Goal: Task Accomplishment & Management: Manage account settings

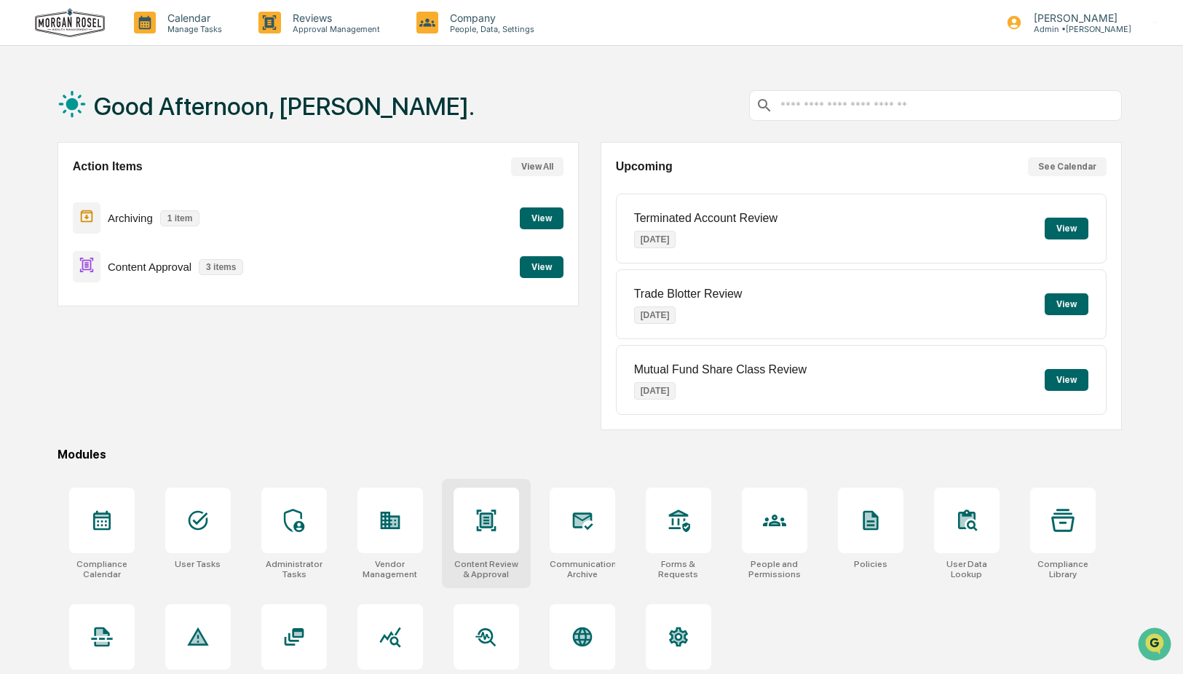
click at [490, 515] on icon at bounding box center [485, 521] width 9 height 12
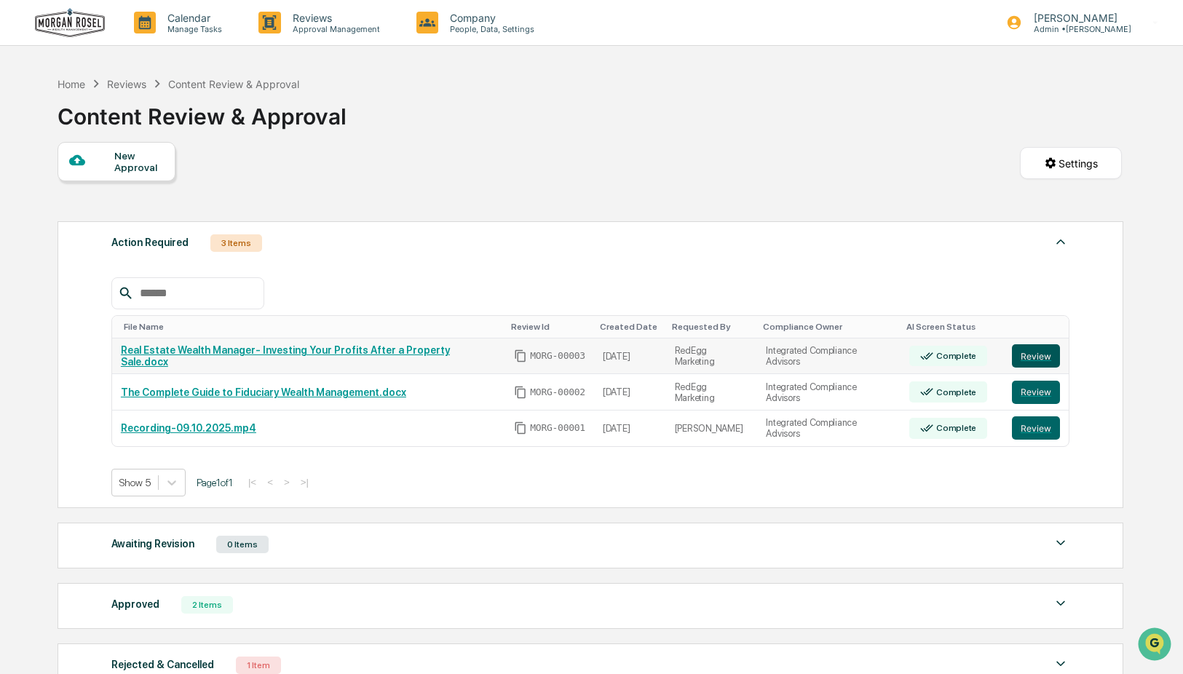
click at [1028, 355] on button "Review" at bounding box center [1036, 355] width 48 height 23
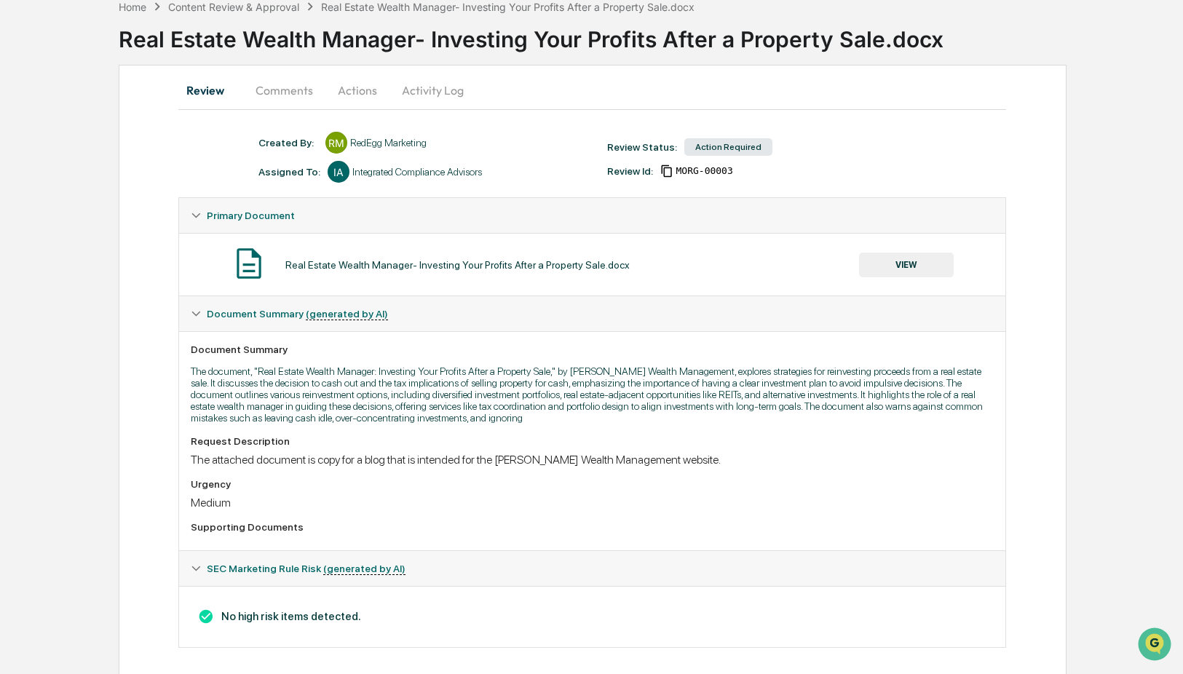
scroll to position [75, 0]
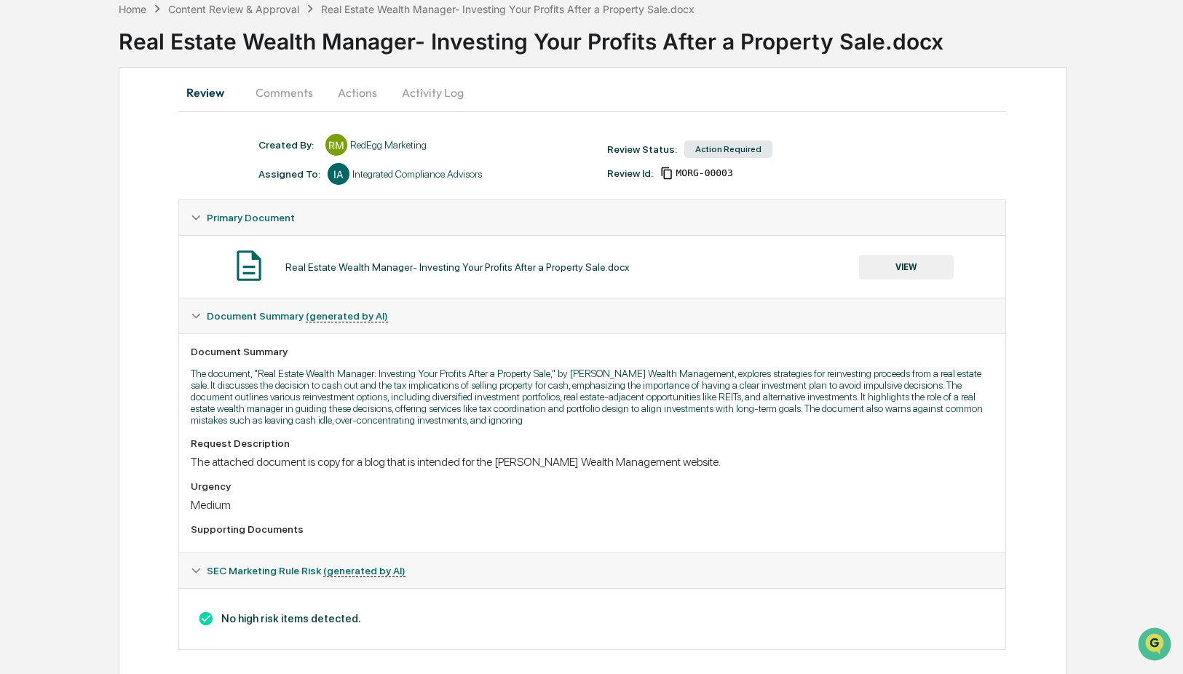
click at [905, 269] on button "VIEW" at bounding box center [906, 267] width 95 height 25
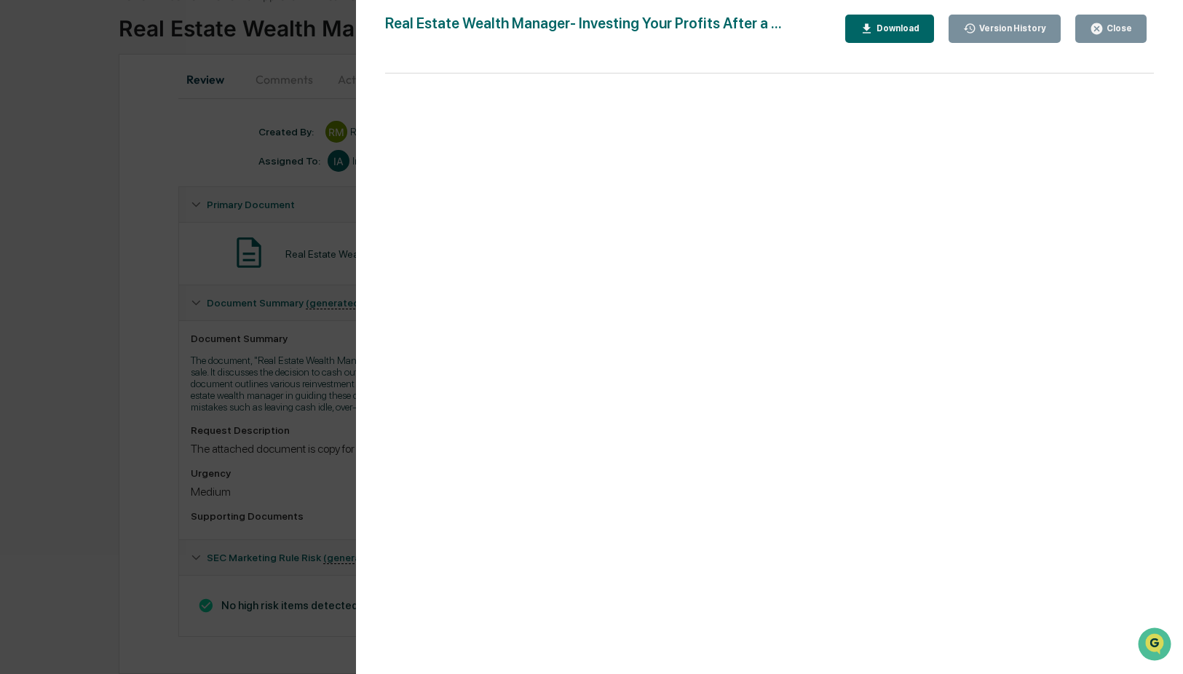
scroll to position [106, 0]
click at [1104, 31] on div "Close" at bounding box center [1117, 28] width 28 height 10
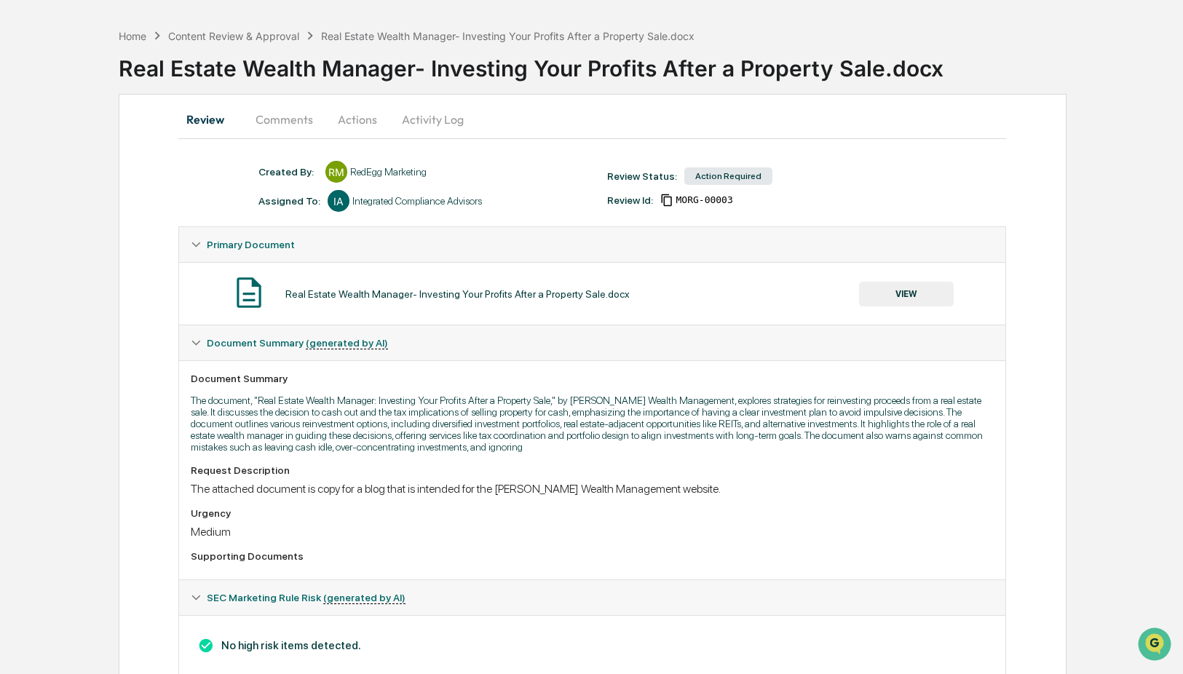
scroll to position [0, 0]
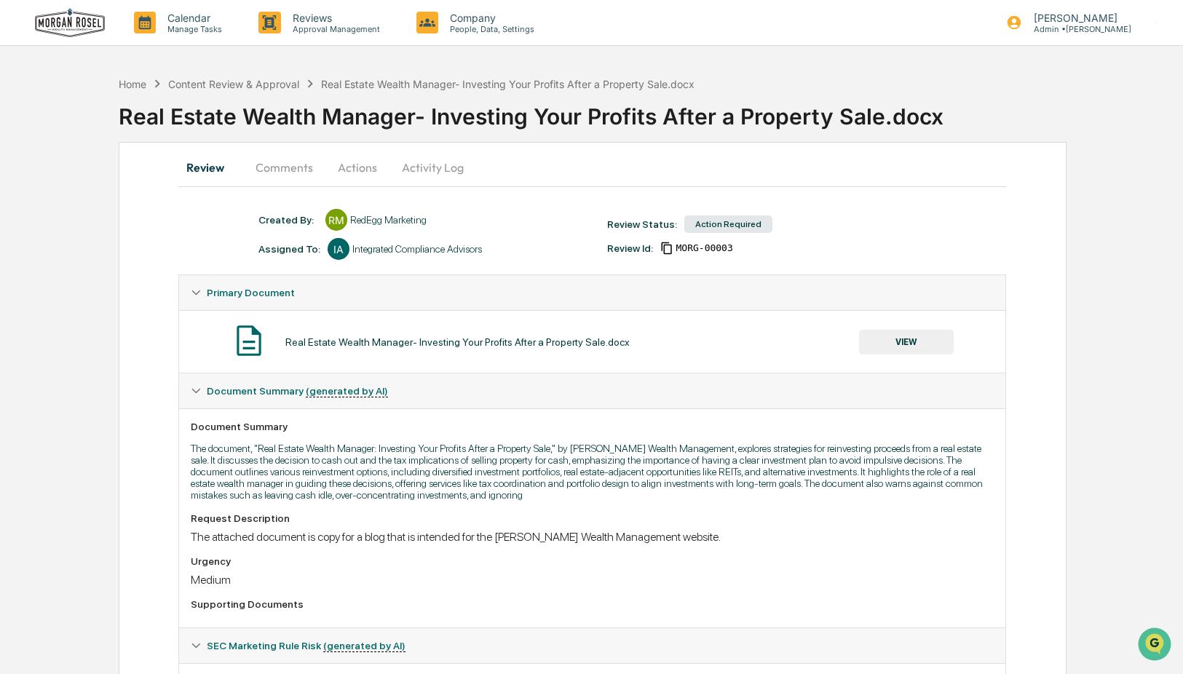
click at [349, 164] on button "Actions" at bounding box center [358, 167] width 66 height 35
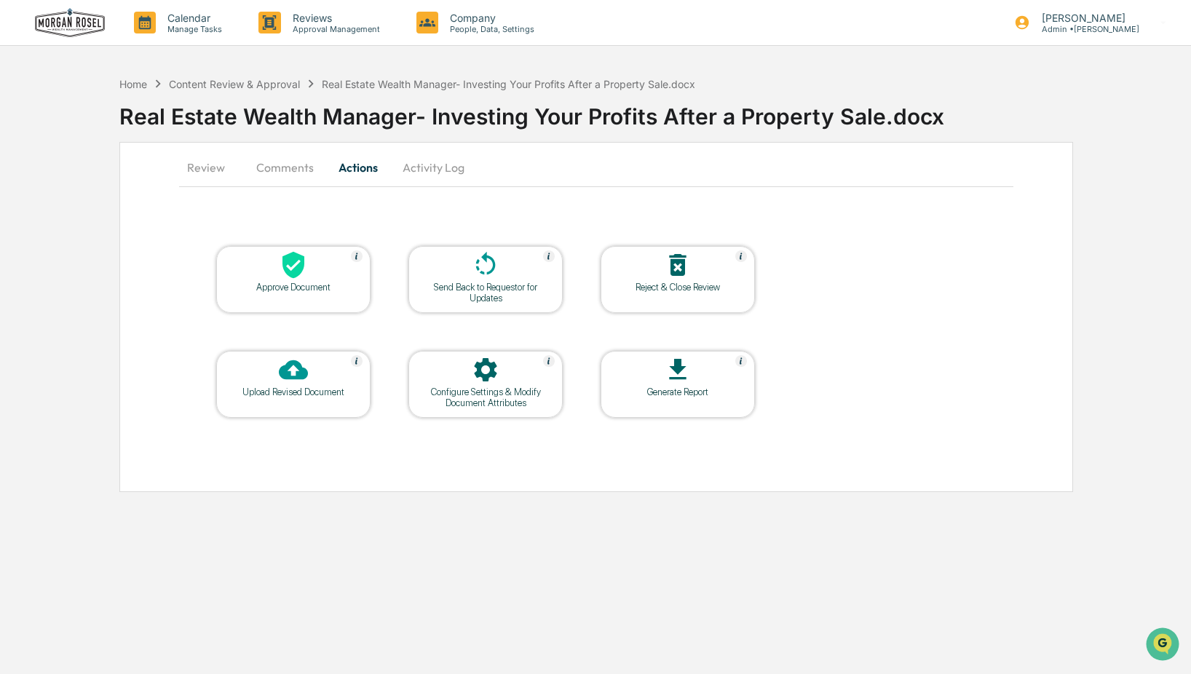
click at [306, 287] on div "Approve Document" at bounding box center [293, 287] width 131 height 11
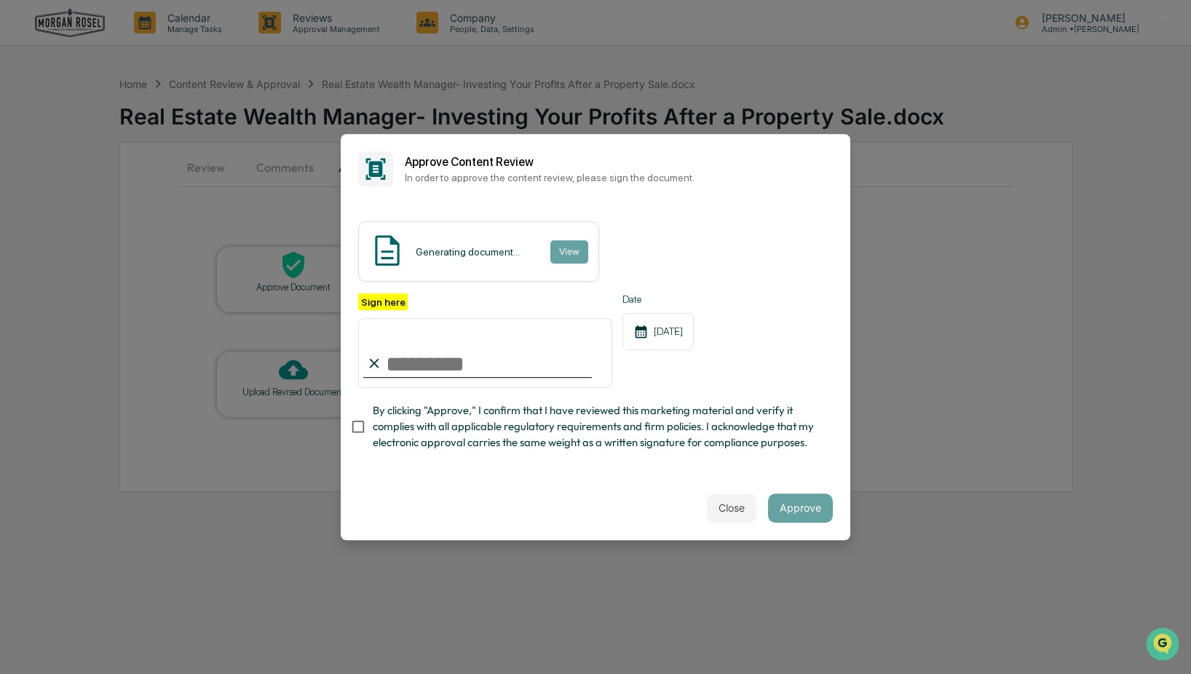
click at [435, 364] on input "Sign here" at bounding box center [485, 353] width 254 height 70
type input "**********"
click at [648, 459] on div "**********" at bounding box center [595, 340] width 509 height 272
click at [806, 506] on button "Approve" at bounding box center [800, 507] width 65 height 29
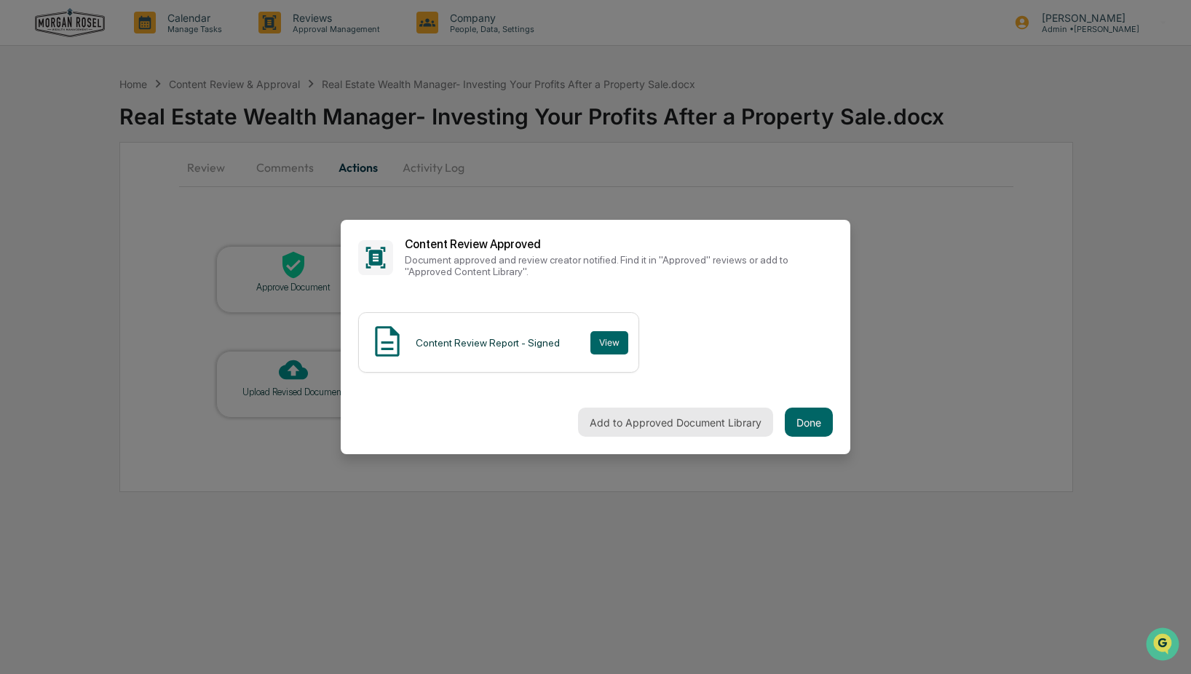
click at [700, 429] on button "Add to Approved Document Library" at bounding box center [675, 422] width 195 height 29
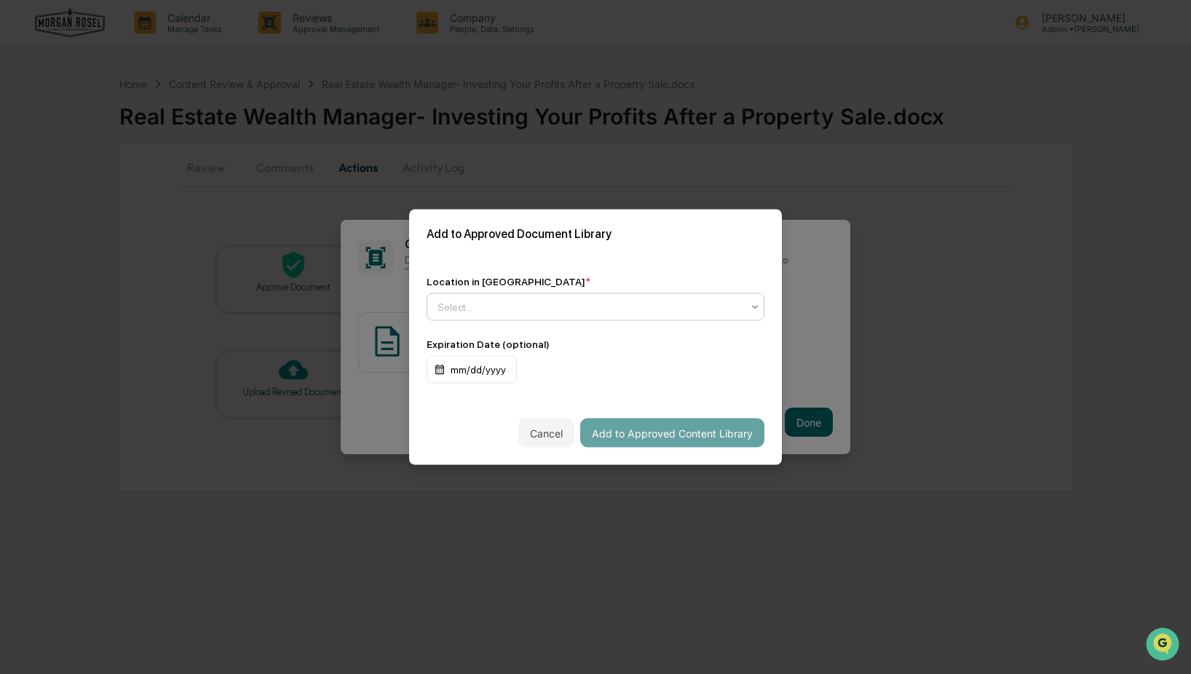
click at [757, 303] on icon at bounding box center [755, 307] width 12 height 12
click at [558, 342] on div "Approved Content Library" at bounding box center [595, 341] width 336 height 29
click at [670, 440] on button "Add to Approved Content Library" at bounding box center [672, 433] width 184 height 29
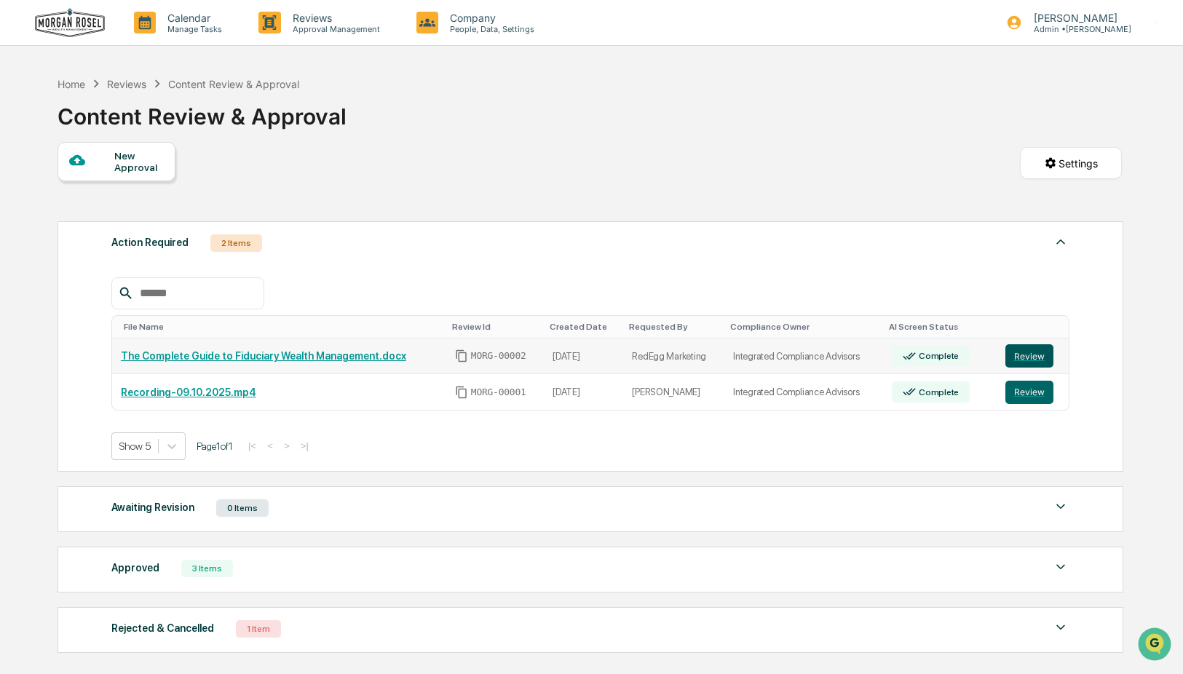
click at [1018, 357] on button "Review" at bounding box center [1029, 355] width 48 height 23
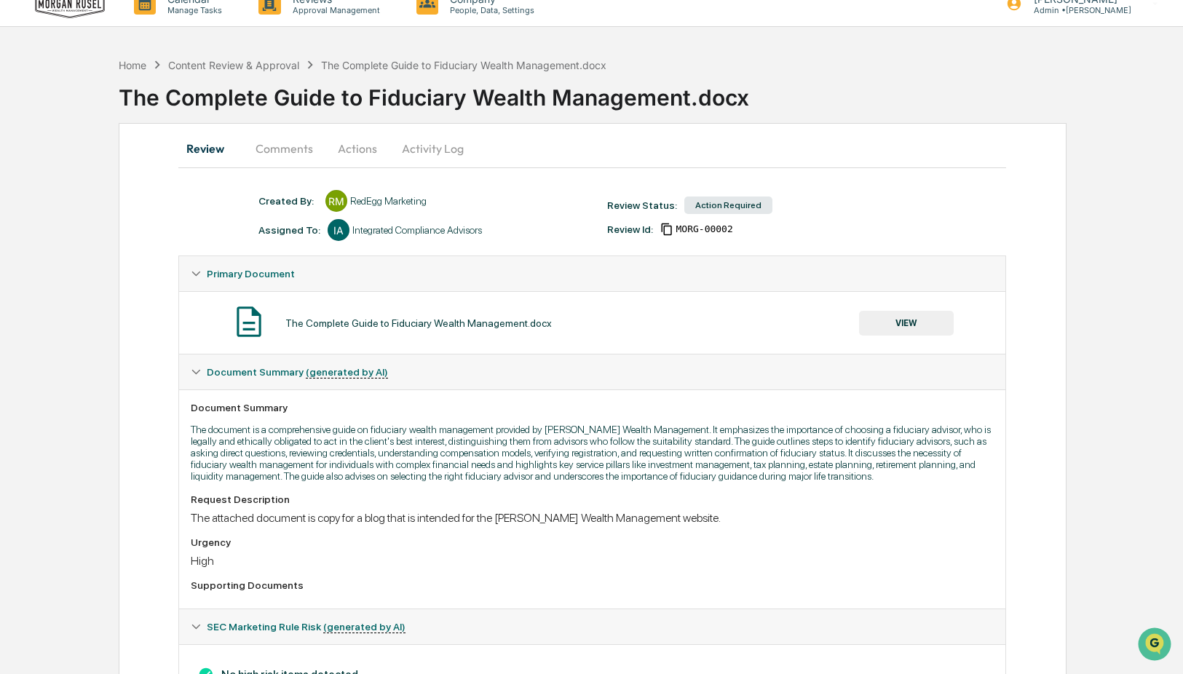
scroll to position [16, 0]
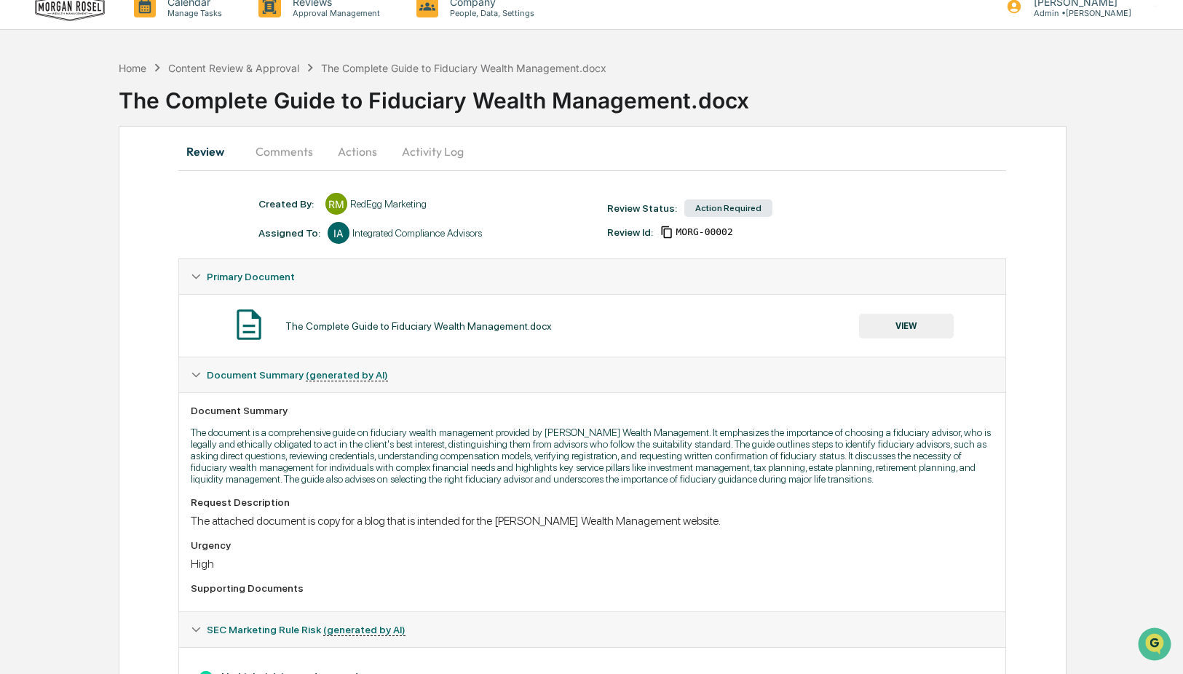
click at [903, 324] on button "VIEW" at bounding box center [906, 326] width 95 height 25
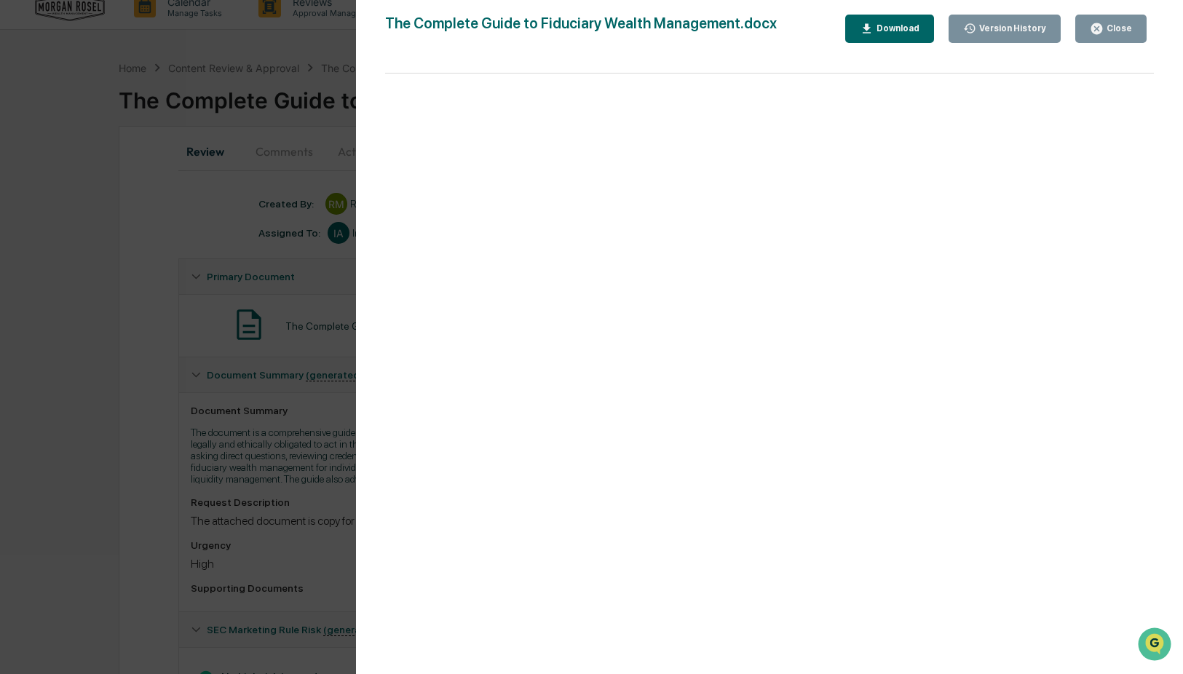
click at [1104, 31] on div "Close" at bounding box center [1117, 28] width 28 height 10
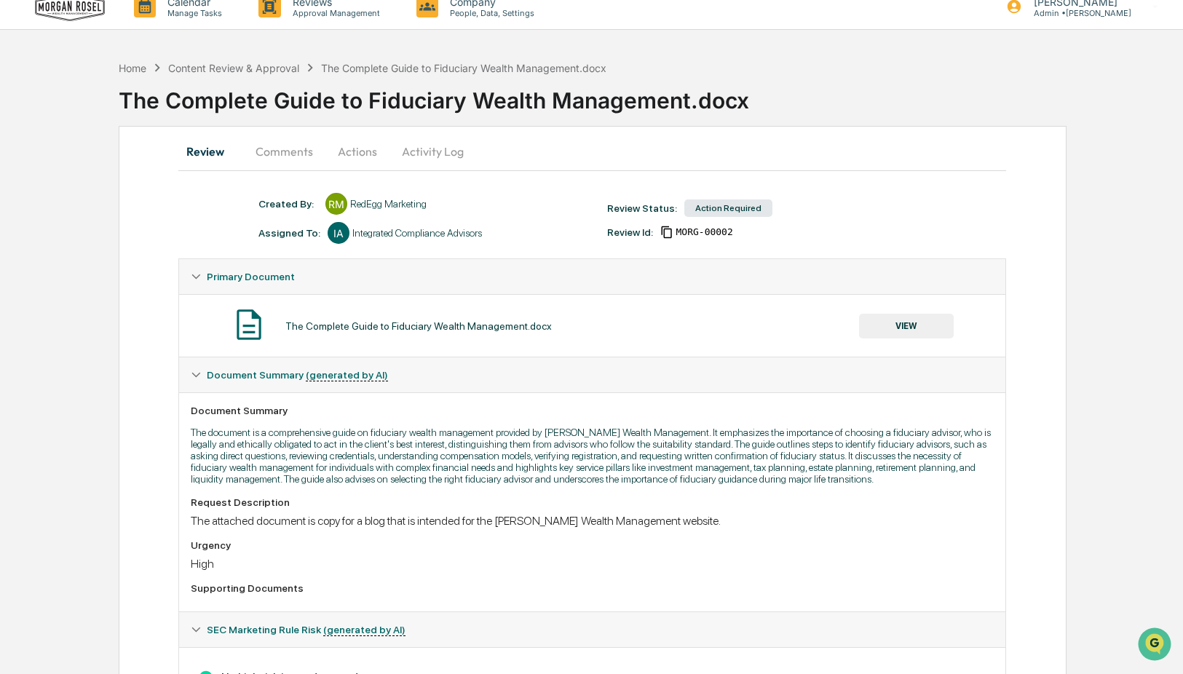
click at [357, 154] on button "Actions" at bounding box center [358, 151] width 66 height 35
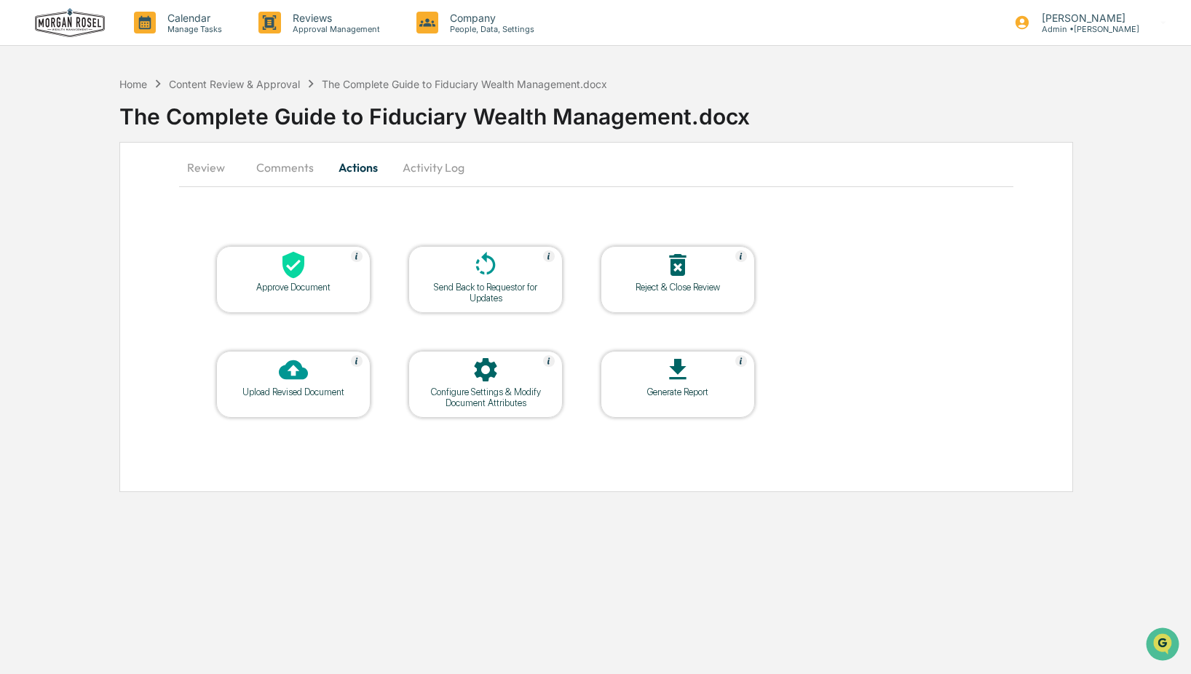
click at [312, 275] on div at bounding box center [294, 265] width 146 height 31
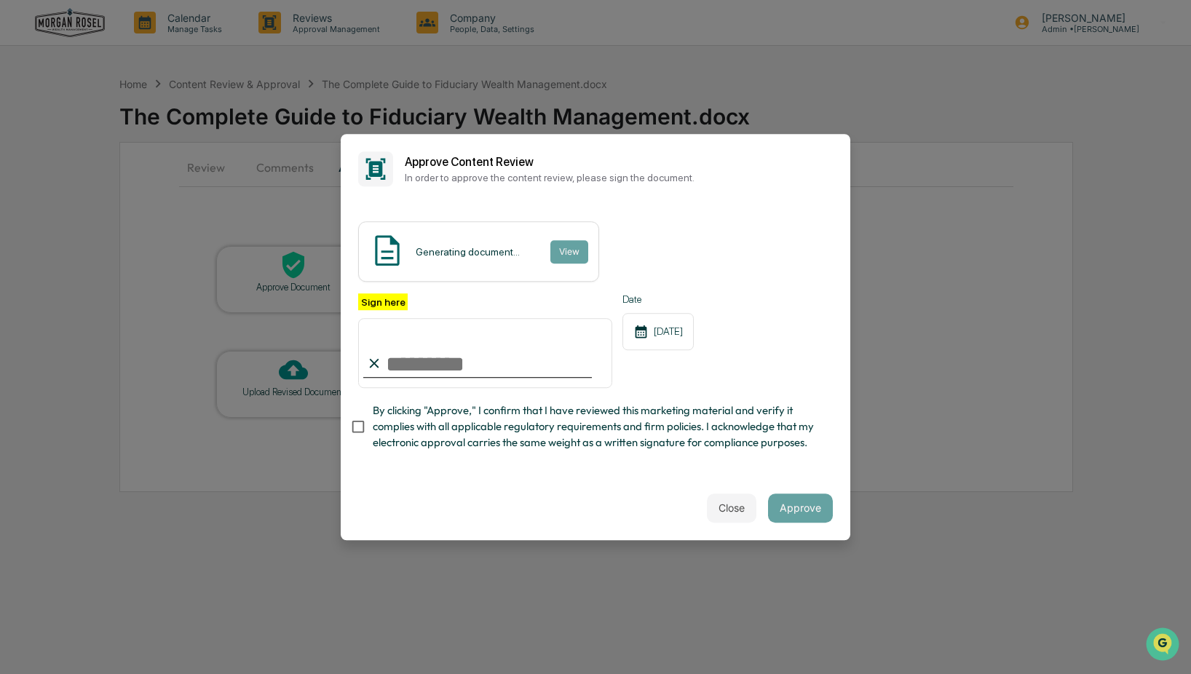
click at [397, 361] on input "Sign here" at bounding box center [485, 353] width 254 height 70
type input "**********"
click at [782, 497] on button "Approve" at bounding box center [800, 507] width 65 height 29
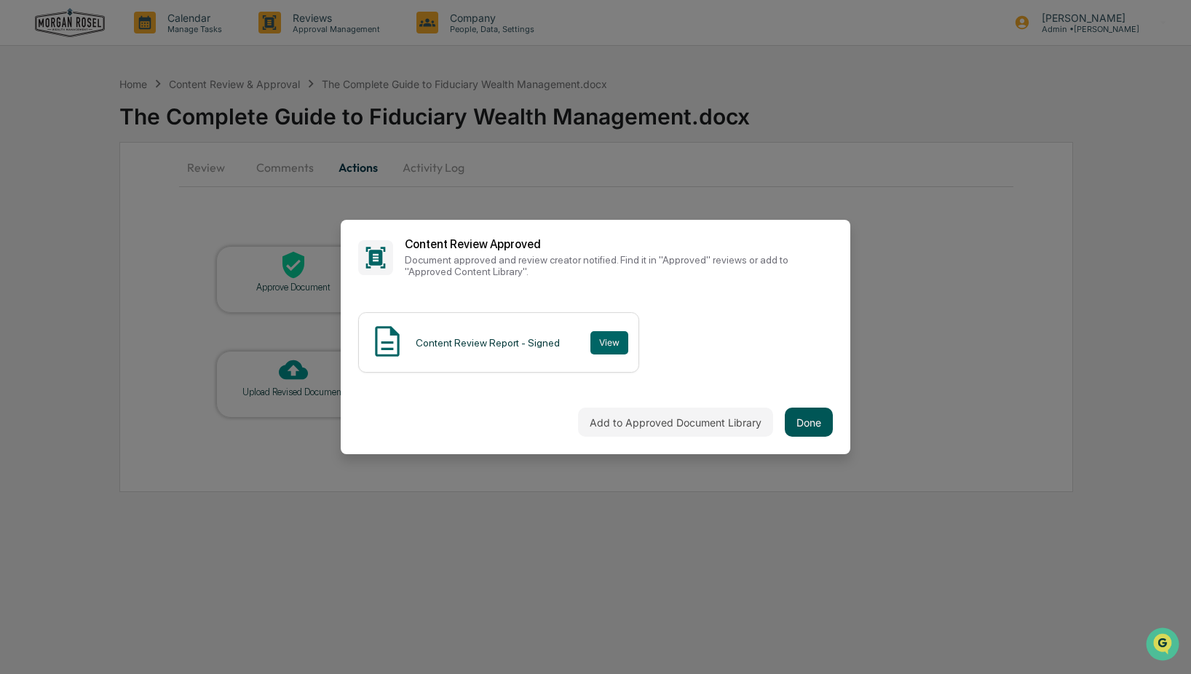
click at [798, 418] on button "Done" at bounding box center [809, 422] width 48 height 29
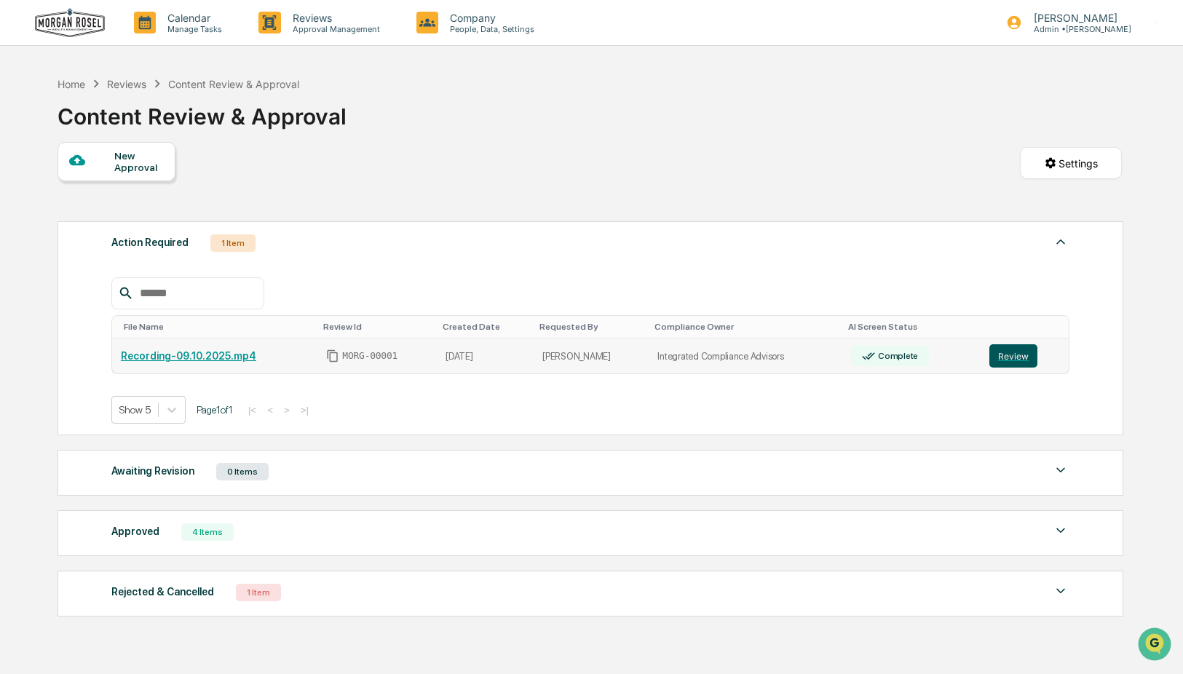
click at [1022, 360] on button "Review" at bounding box center [1013, 355] width 48 height 23
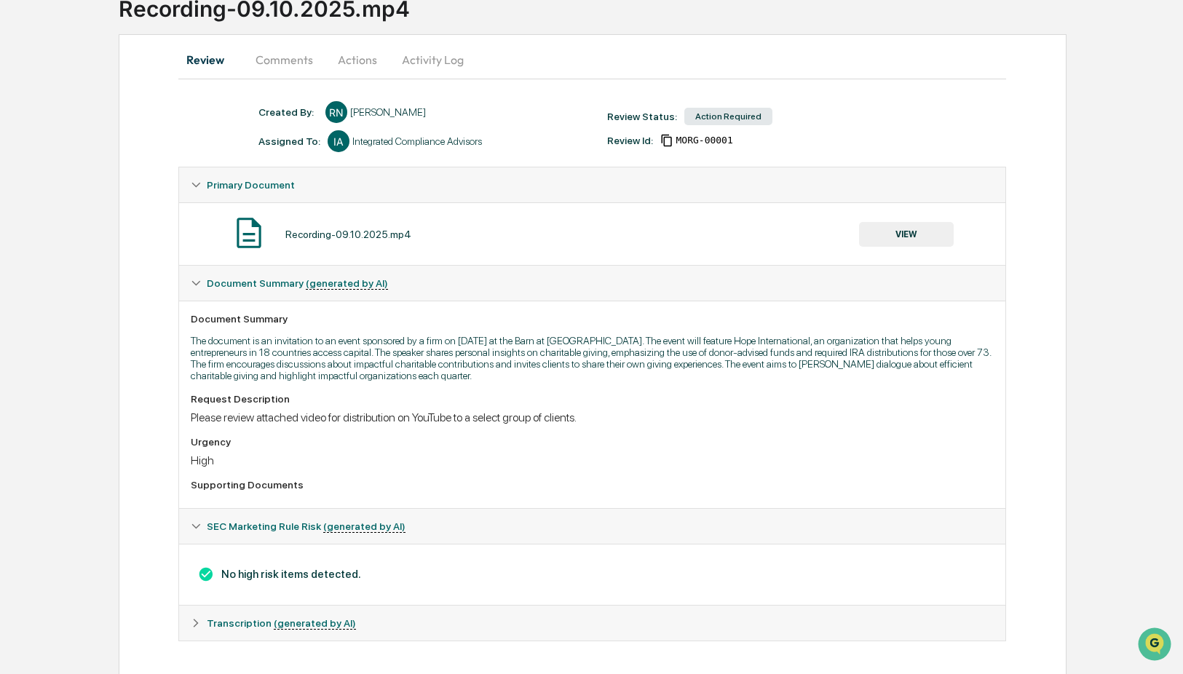
scroll to position [106, 0]
click at [935, 234] on button "VIEW" at bounding box center [906, 235] width 95 height 25
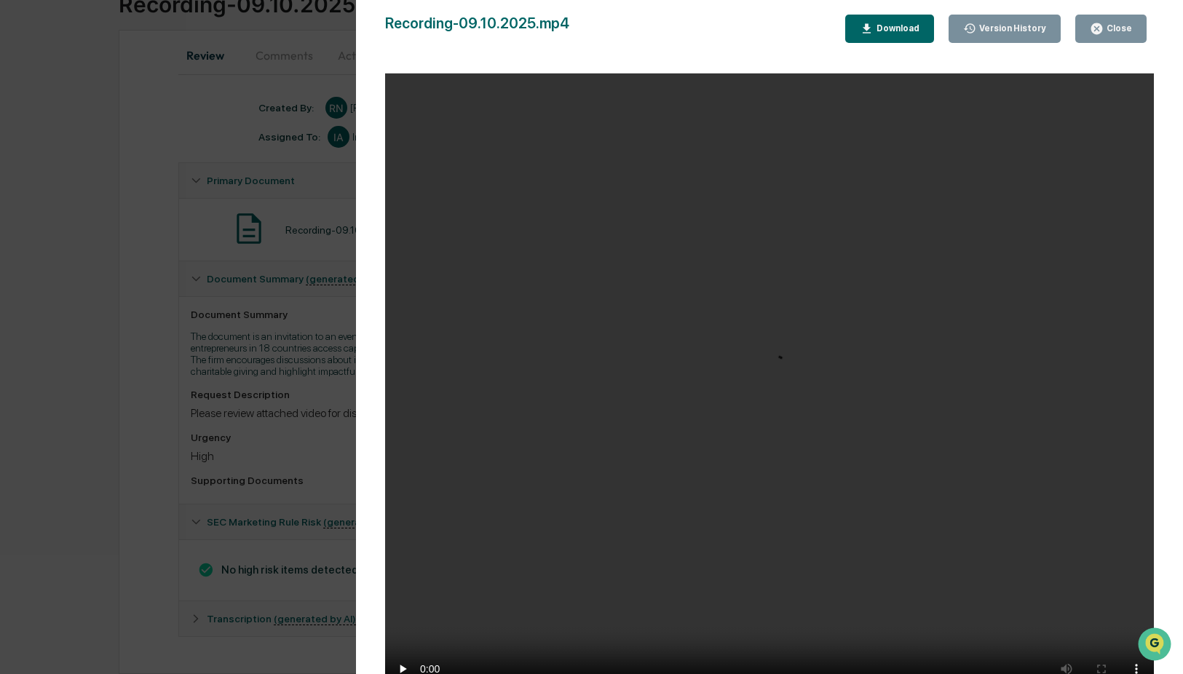
scroll to position [116, 0]
click at [1108, 28] on div "Close" at bounding box center [1117, 28] width 28 height 10
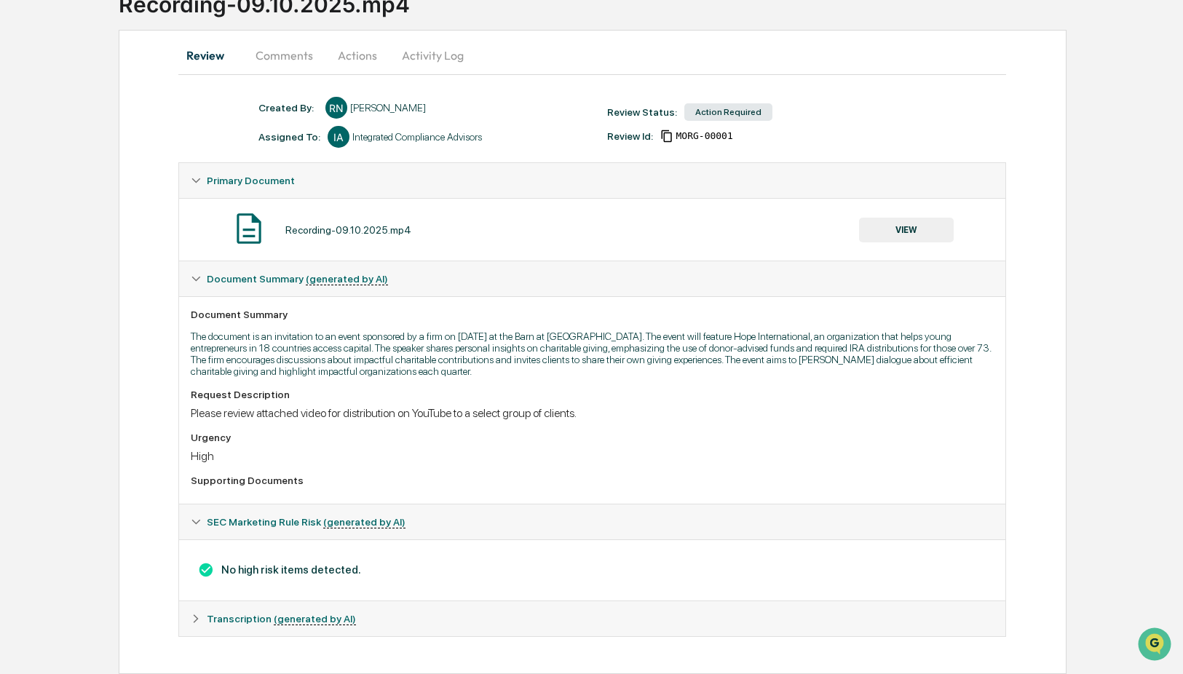
click at [356, 52] on button "Actions" at bounding box center [358, 55] width 66 height 35
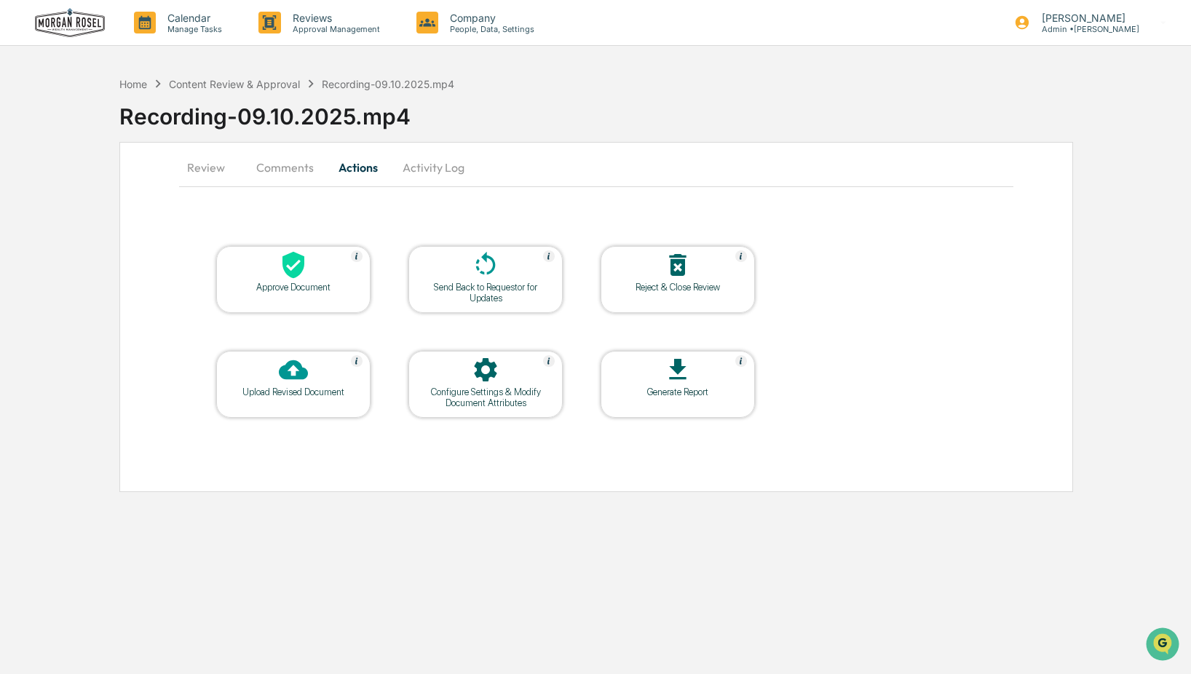
click at [274, 271] on div at bounding box center [294, 265] width 146 height 31
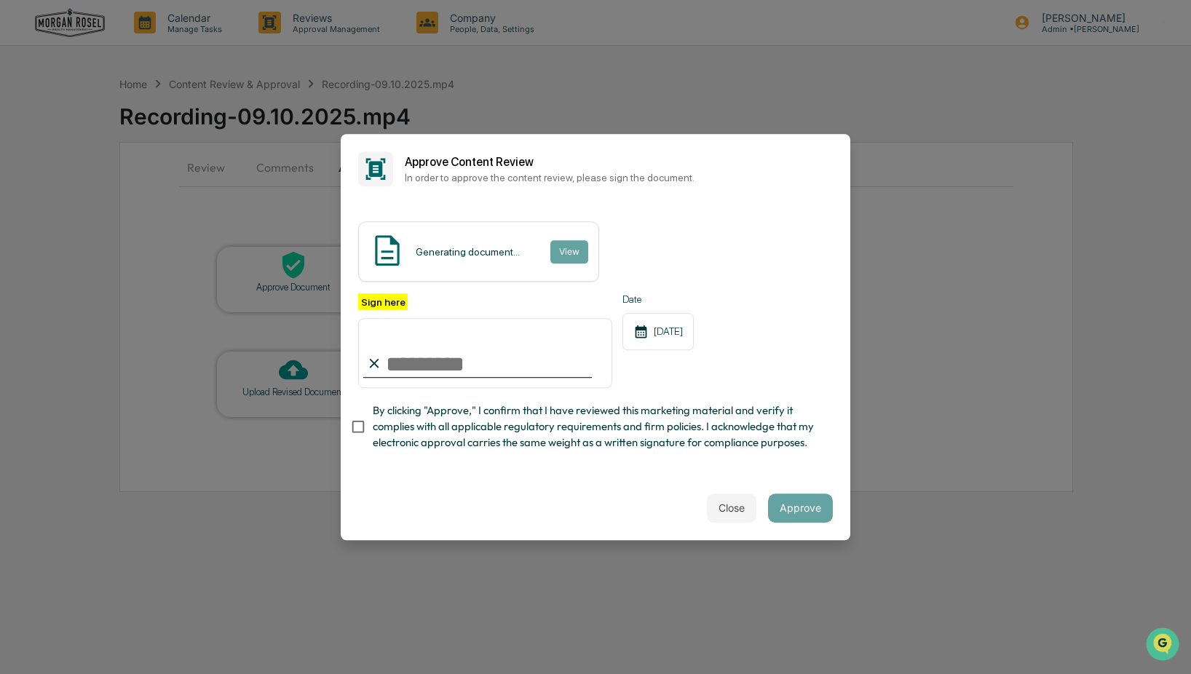
click at [404, 369] on input "Sign here" at bounding box center [485, 353] width 254 height 70
type input "**********"
click at [807, 509] on button "Approve" at bounding box center [800, 507] width 65 height 29
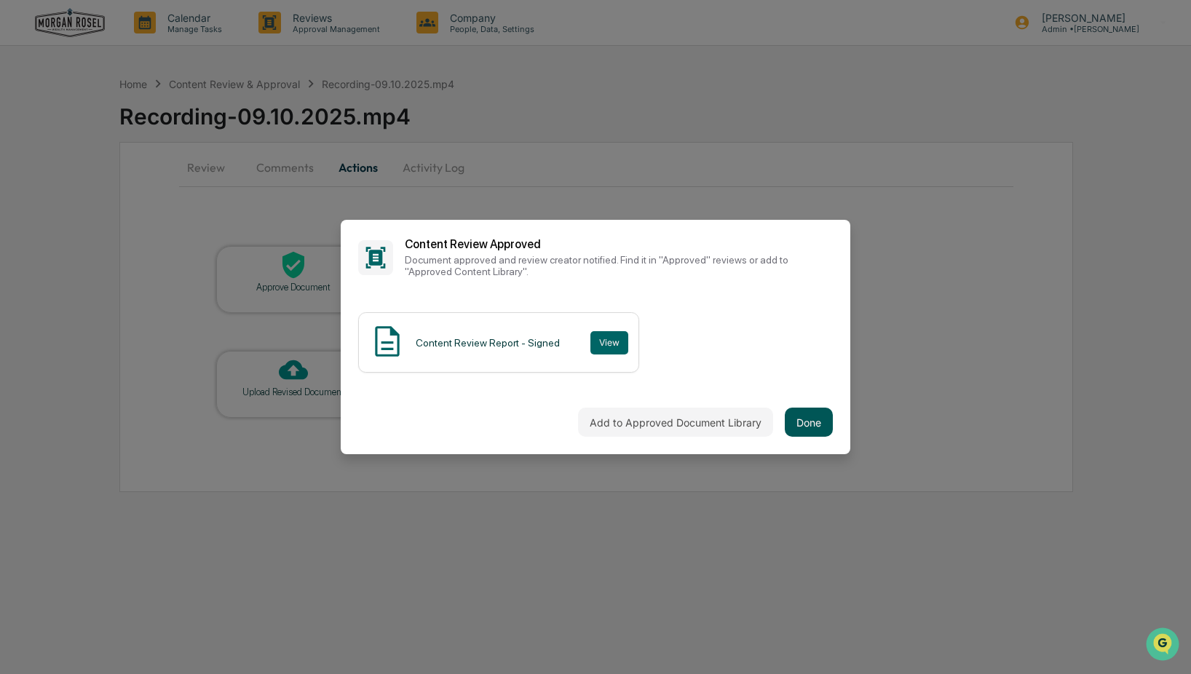
click at [808, 429] on button "Done" at bounding box center [809, 422] width 48 height 29
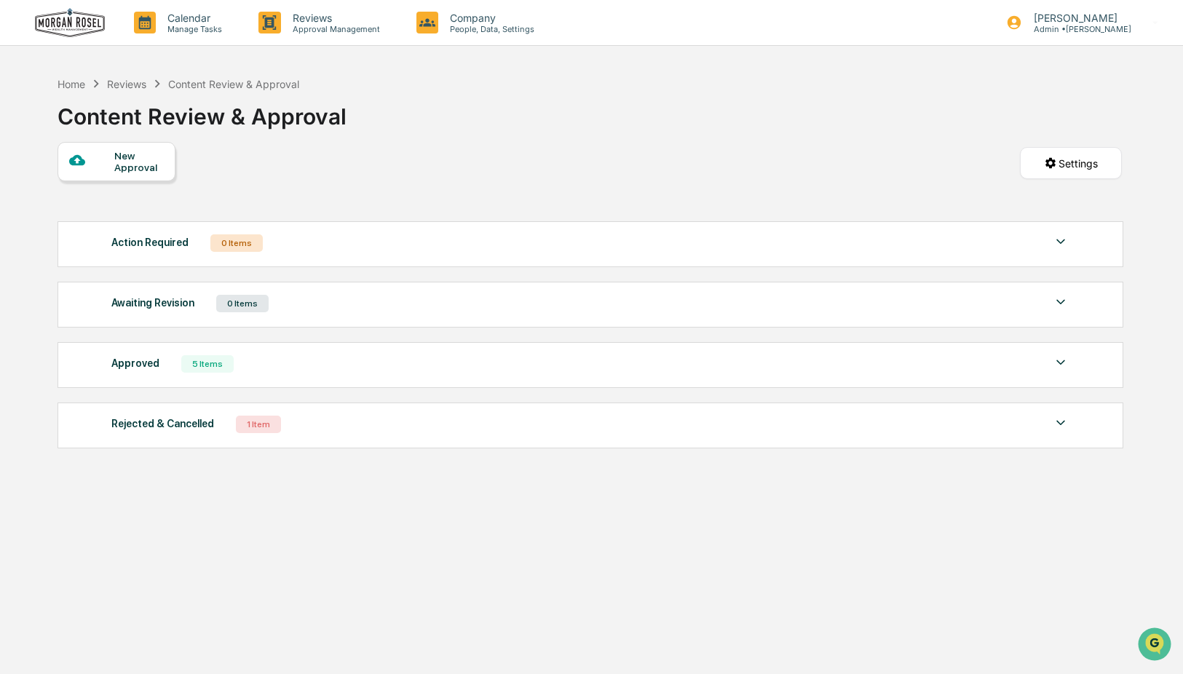
click at [87, 84] on div "Home Reviews Content Review & Approval" at bounding box center [178, 84] width 242 height 16
click at [82, 84] on div "Home" at bounding box center [71, 84] width 28 height 12
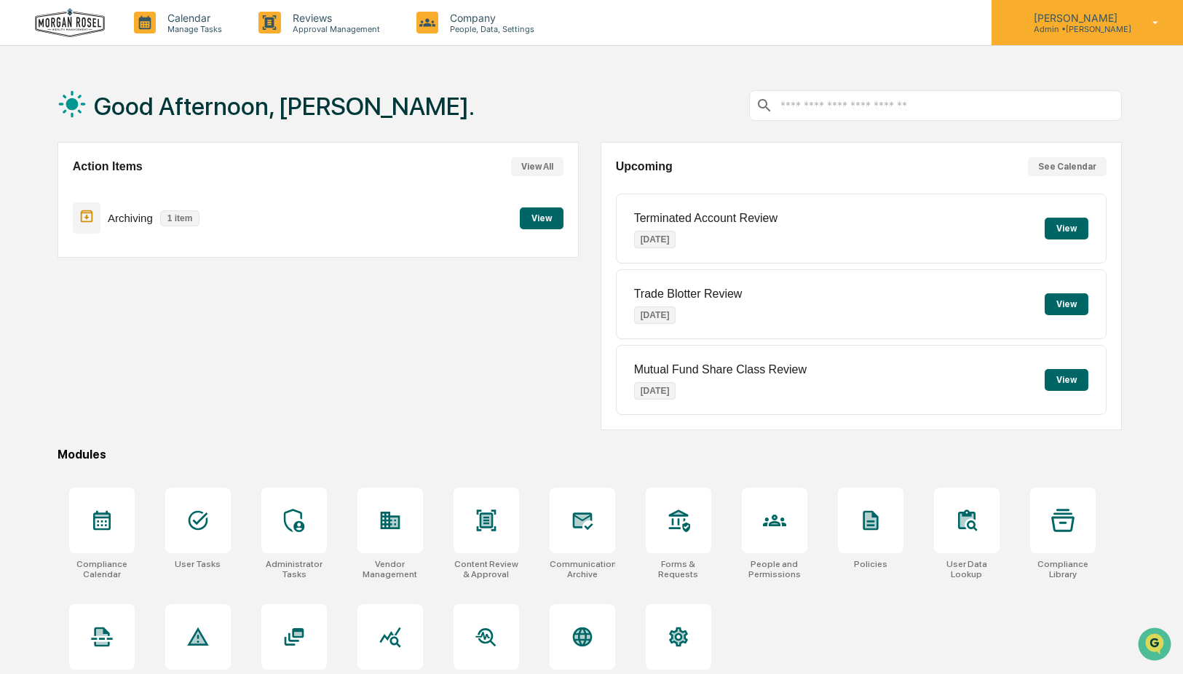
click at [1061, 26] on p "Admin • [PERSON_NAME]" at bounding box center [1076, 29] width 109 height 10
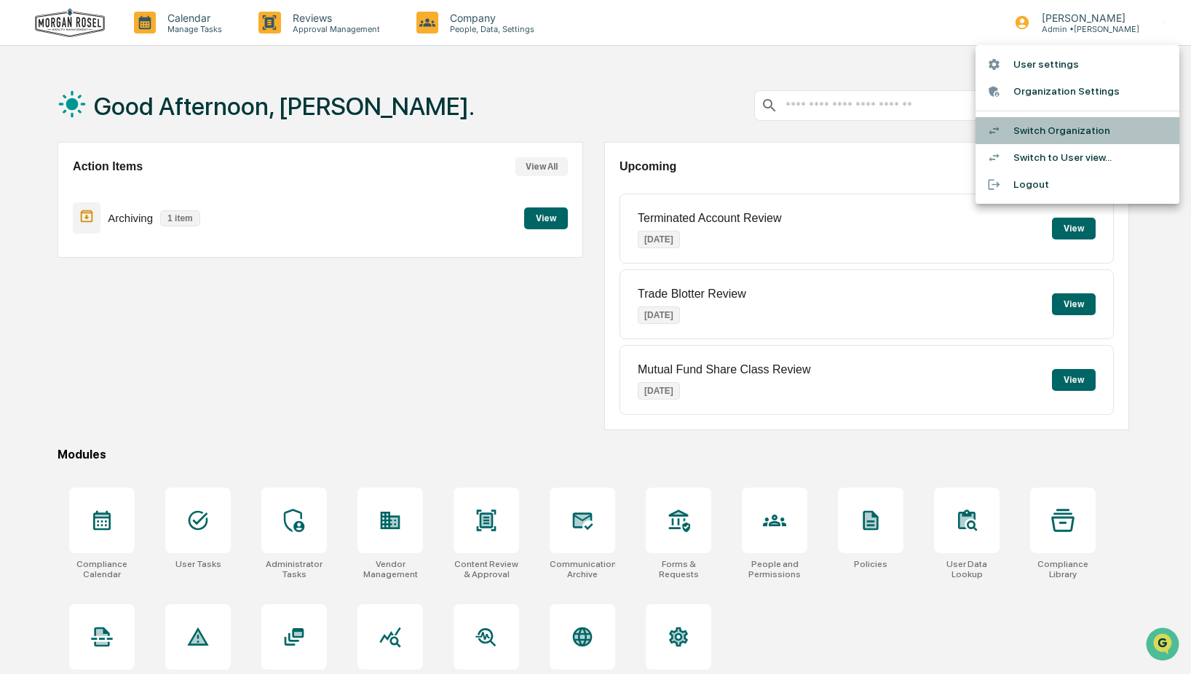
click at [1042, 125] on li "Switch Organization" at bounding box center [1077, 130] width 204 height 27
